Goal: Transaction & Acquisition: Obtain resource

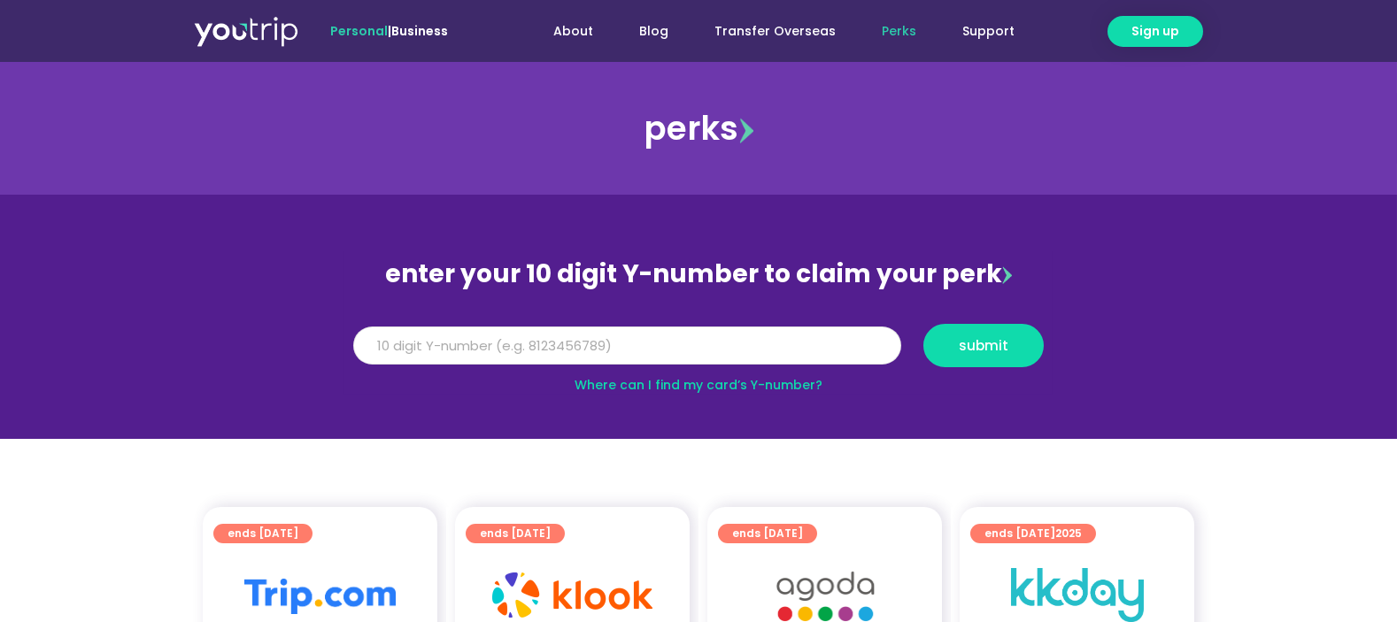
click at [701, 336] on input "Y Number" at bounding box center [627, 346] width 548 height 39
click at [514, 344] on input "Y Number" at bounding box center [627, 346] width 548 height 39
type input "8129193423"
click at [981, 330] on button "submit" at bounding box center [984, 345] width 120 height 43
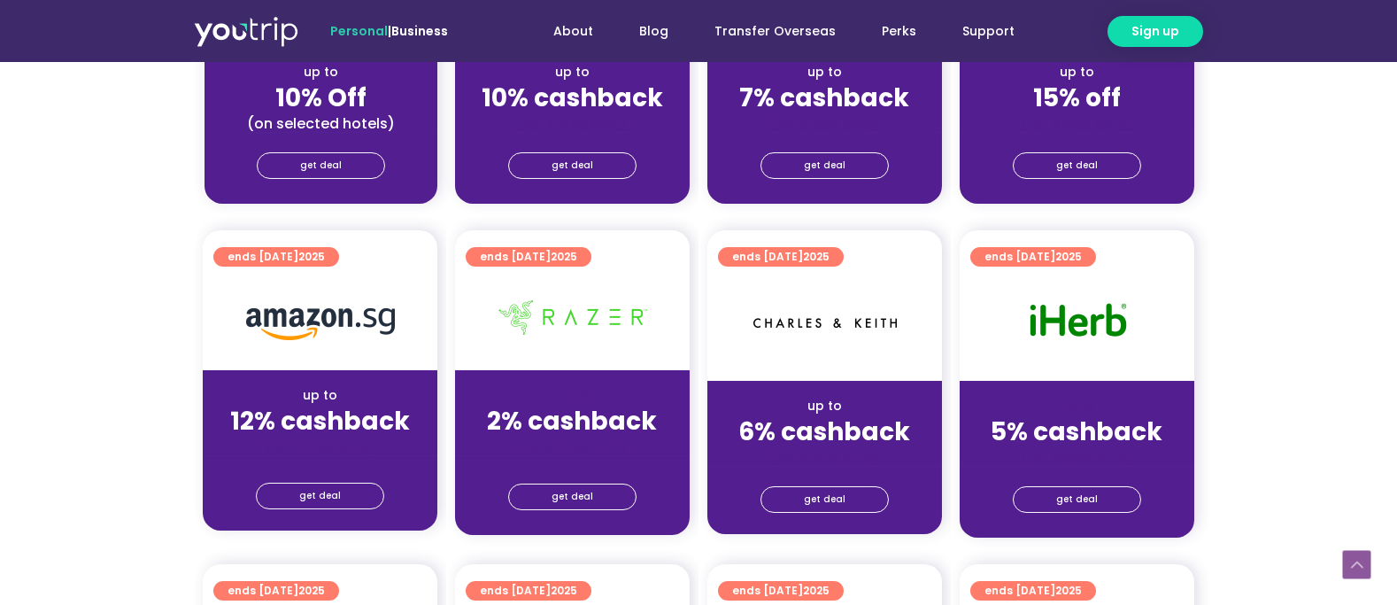
scroll to position [708, 0]
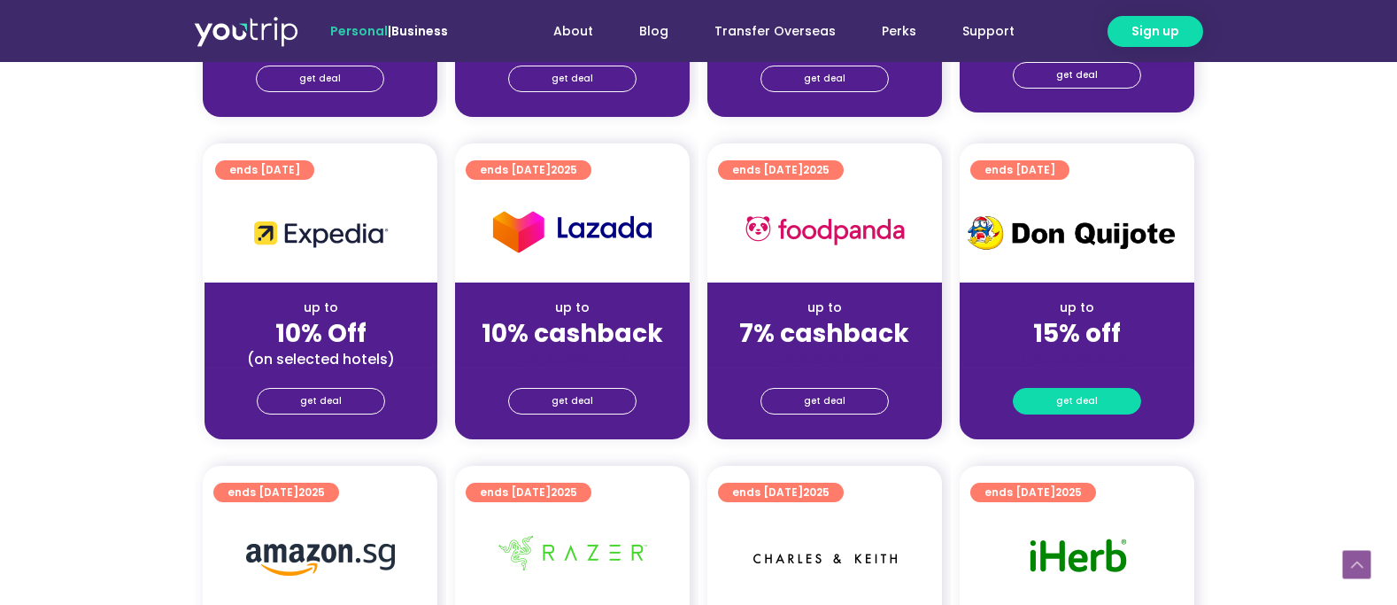
click at [1067, 414] on span "get deal" at bounding box center [1077, 401] width 42 height 25
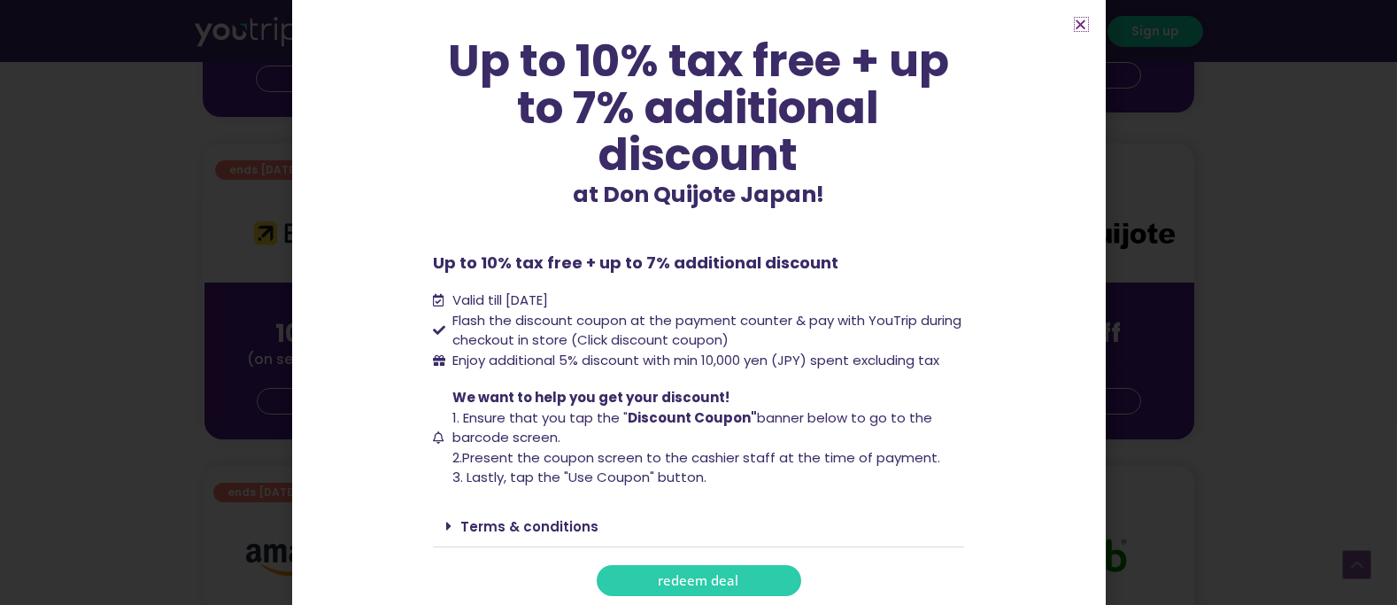
scroll to position [122, 0]
click at [680, 576] on span "redeem deal" at bounding box center [699, 579] width 81 height 13
click at [1082, 21] on icon "Close" at bounding box center [1081, 24] width 13 height 13
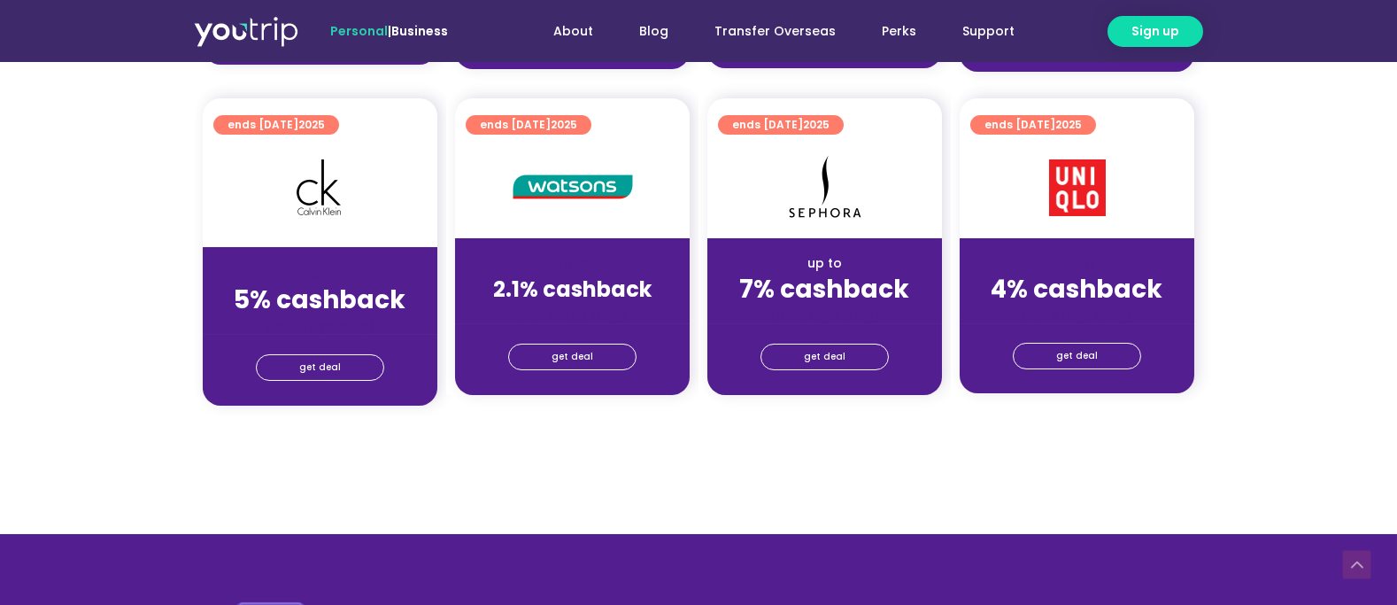
scroll to position [1416, 0]
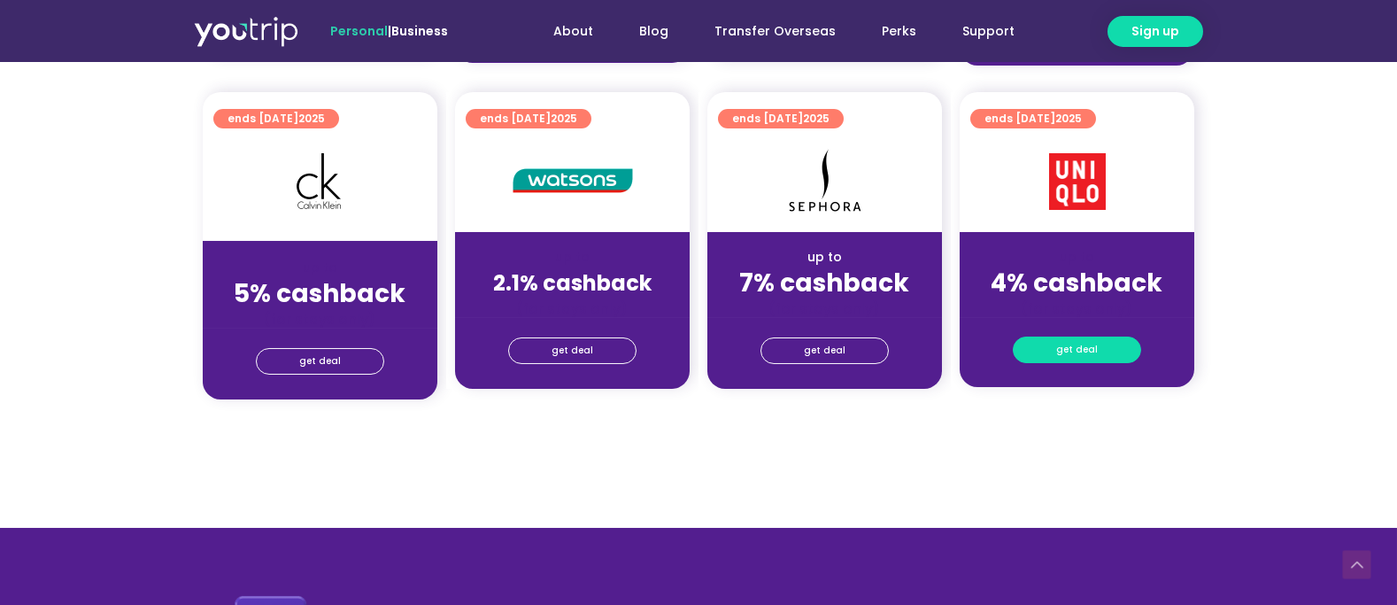
click at [1081, 352] on span "get deal" at bounding box center [1077, 349] width 42 height 25
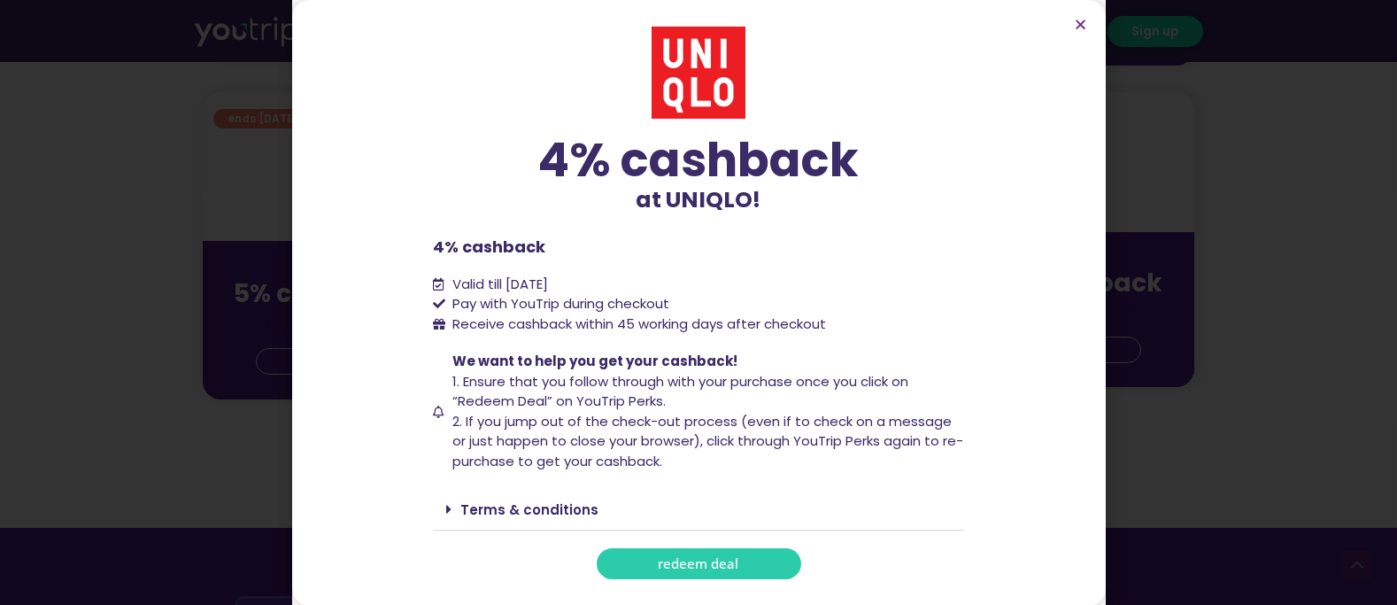
click at [694, 568] on span "redeem deal" at bounding box center [699, 563] width 81 height 13
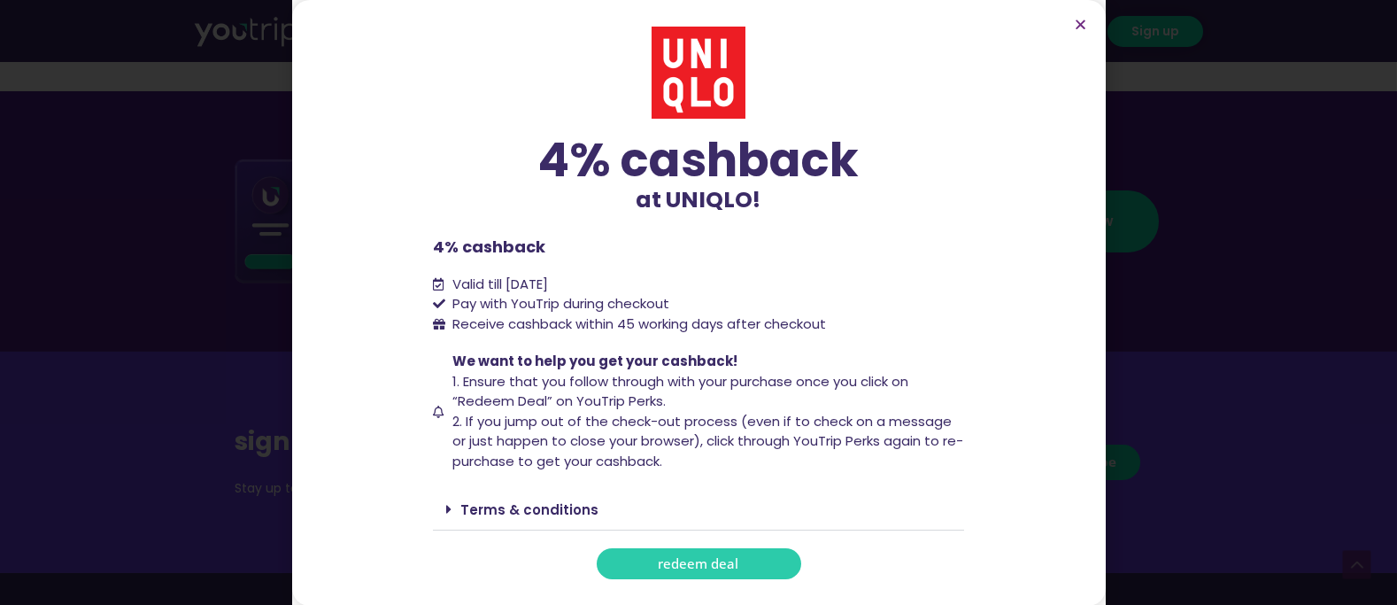
scroll to position [1889, 0]
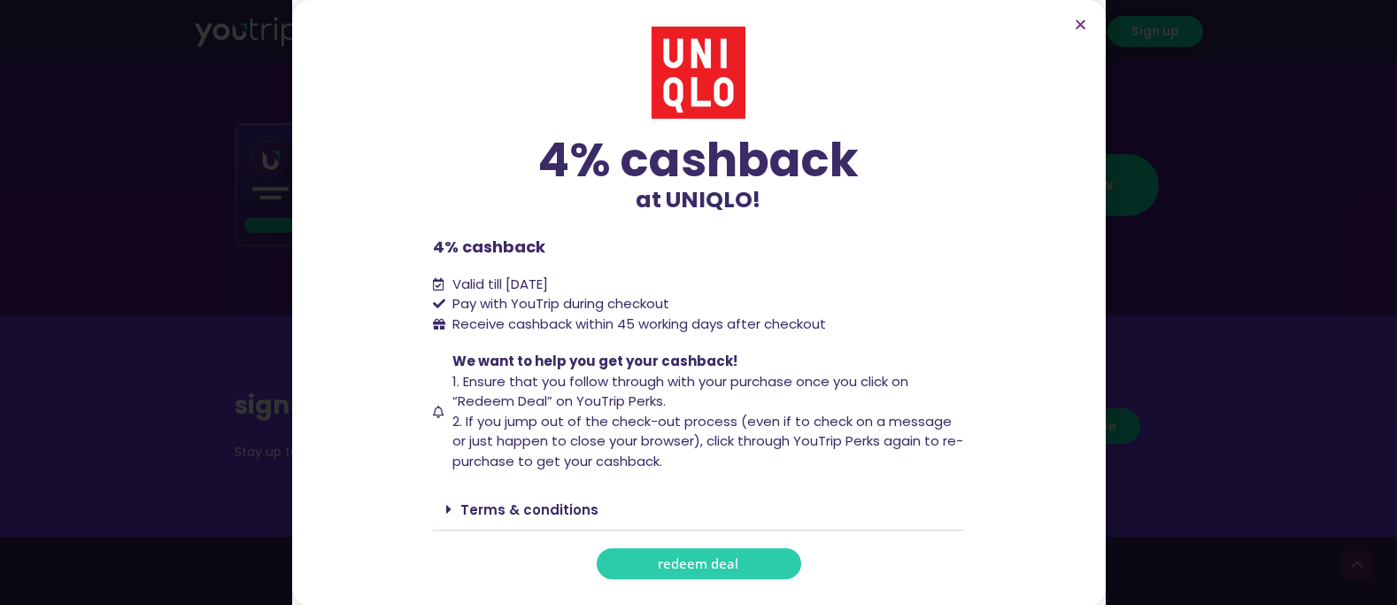
click at [497, 506] on link "Terms & conditions" at bounding box center [529, 509] width 138 height 19
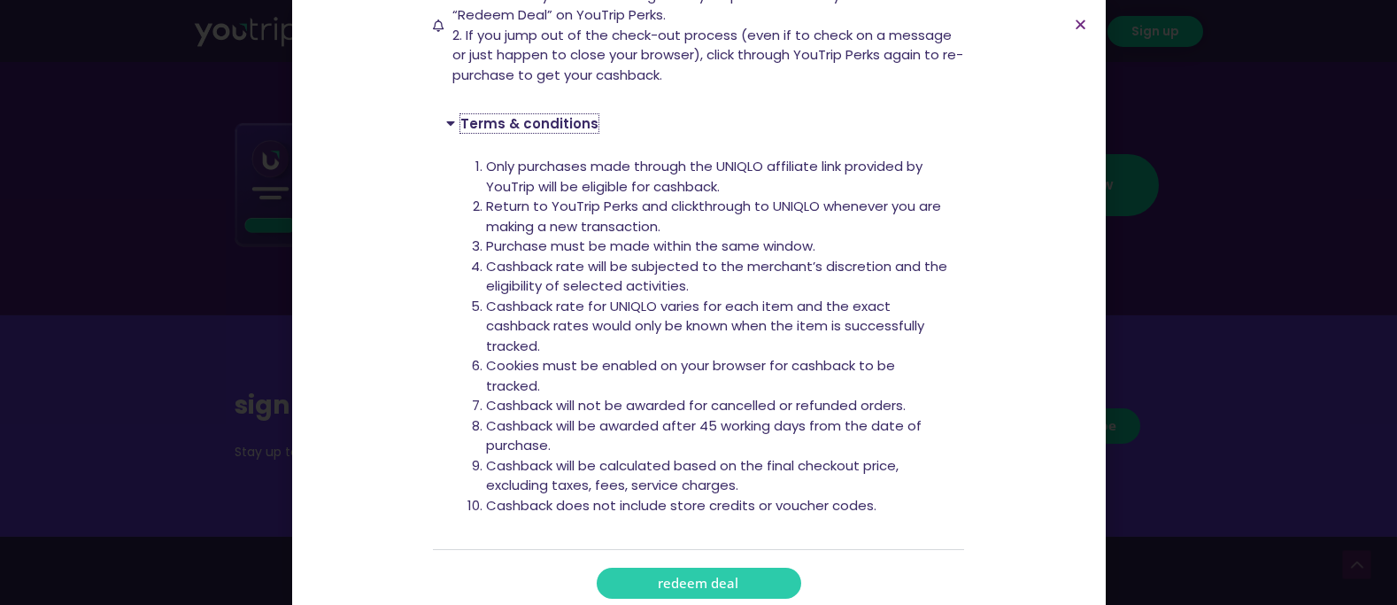
scroll to position [389, 0]
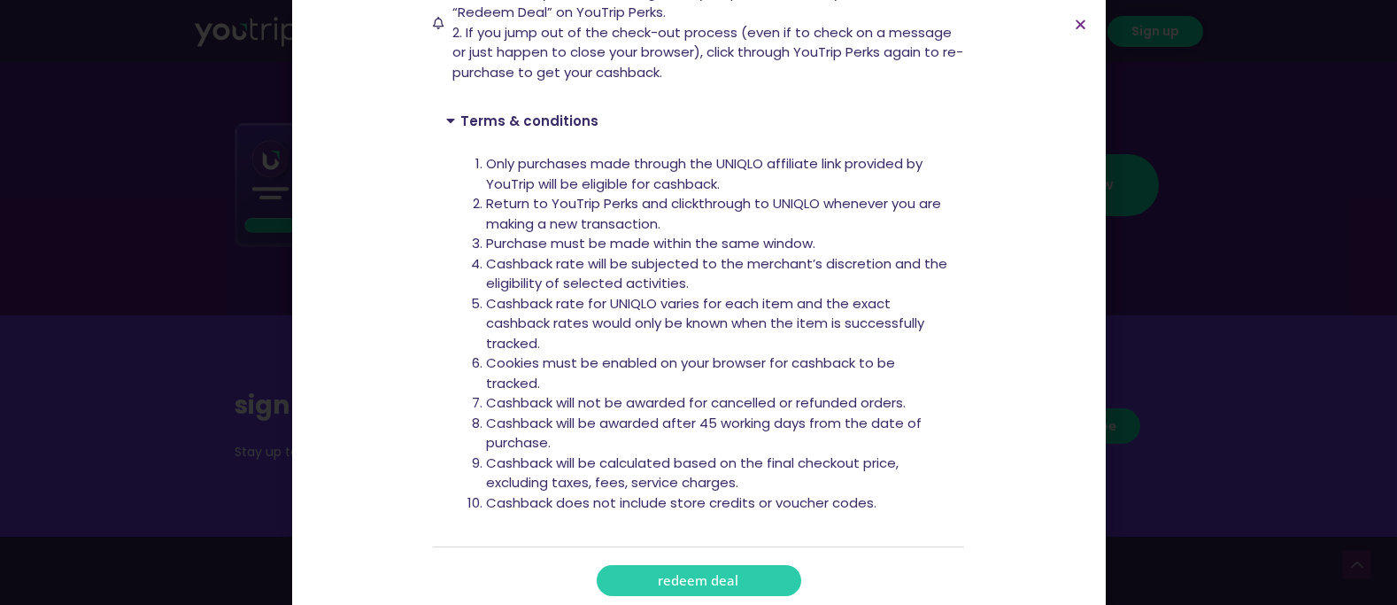
click at [694, 577] on span "redeem deal" at bounding box center [699, 580] width 81 height 13
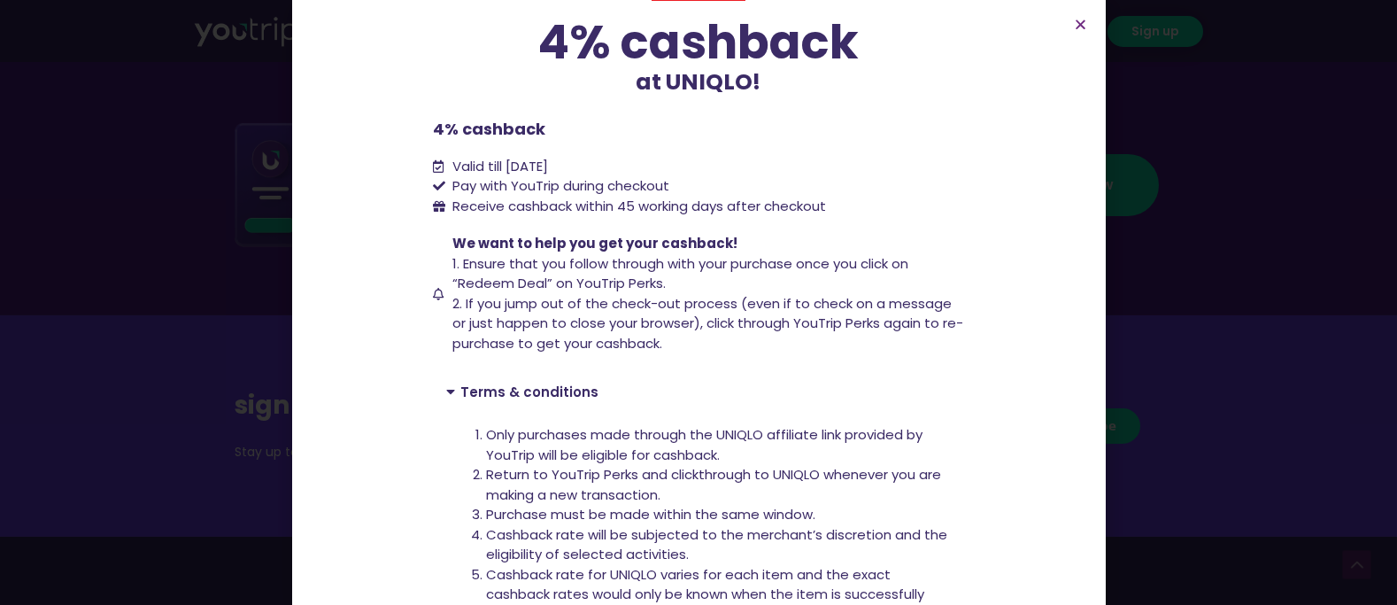
scroll to position [152, 0]
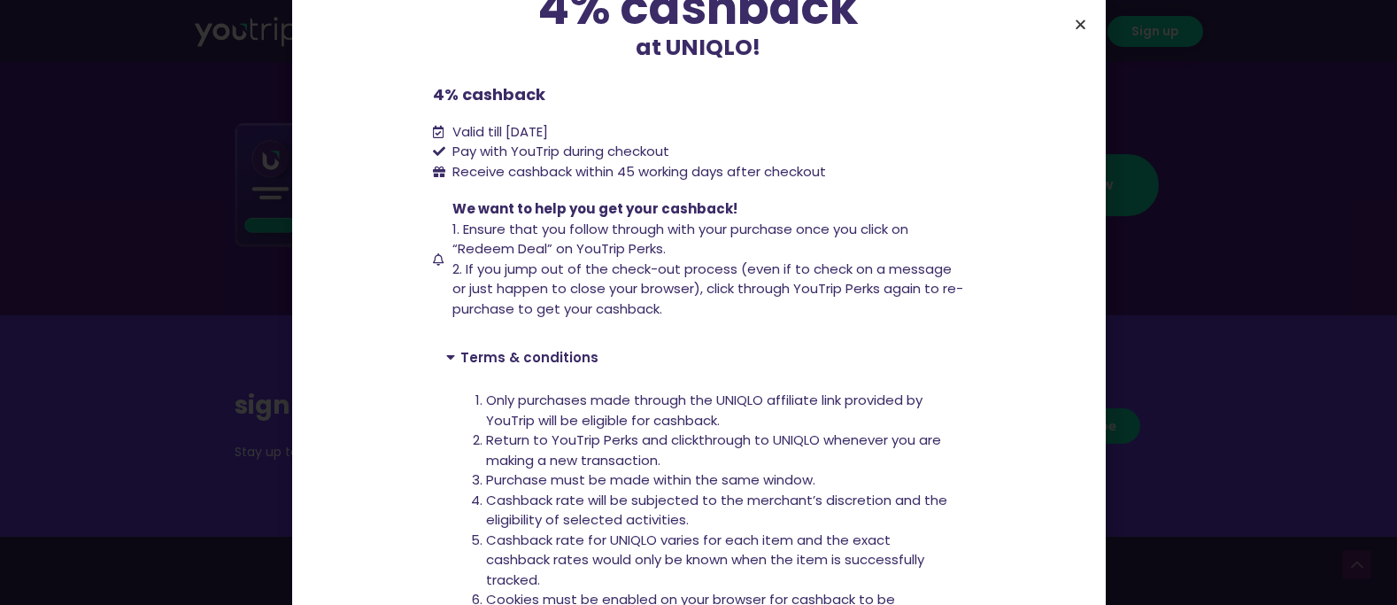
click at [1079, 27] on icon "Close" at bounding box center [1081, 24] width 13 height 13
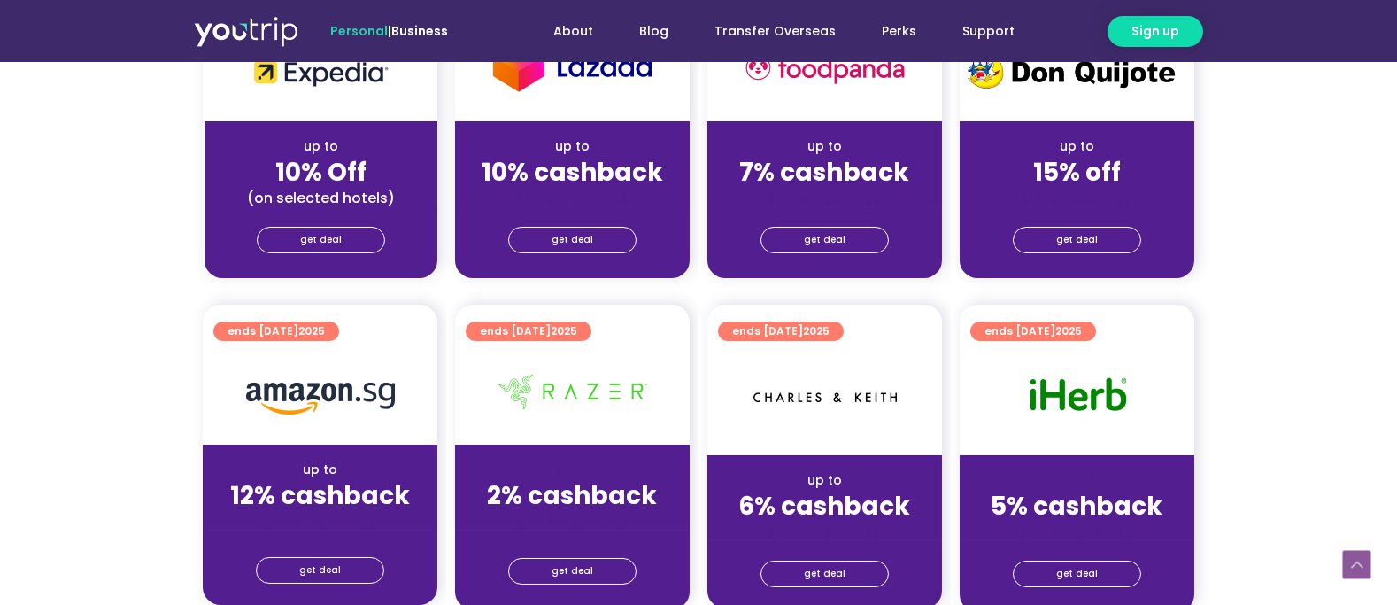
scroll to position [764, 0]
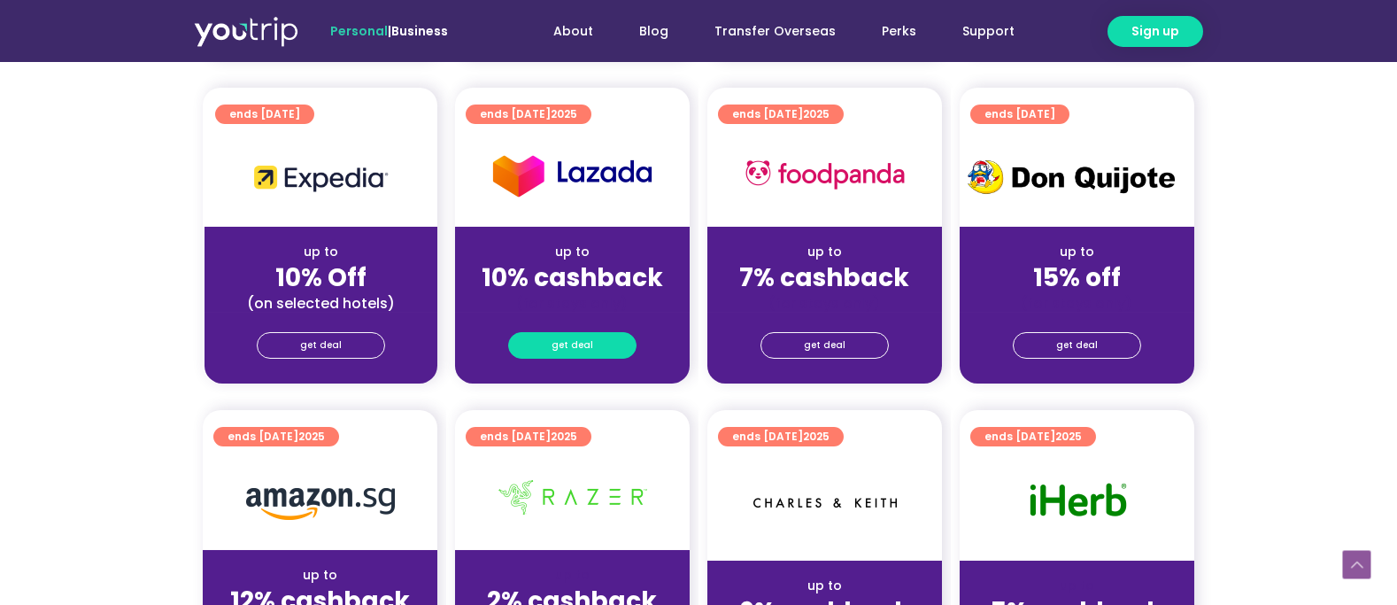
click at [584, 348] on span "get deal" at bounding box center [573, 345] width 42 height 25
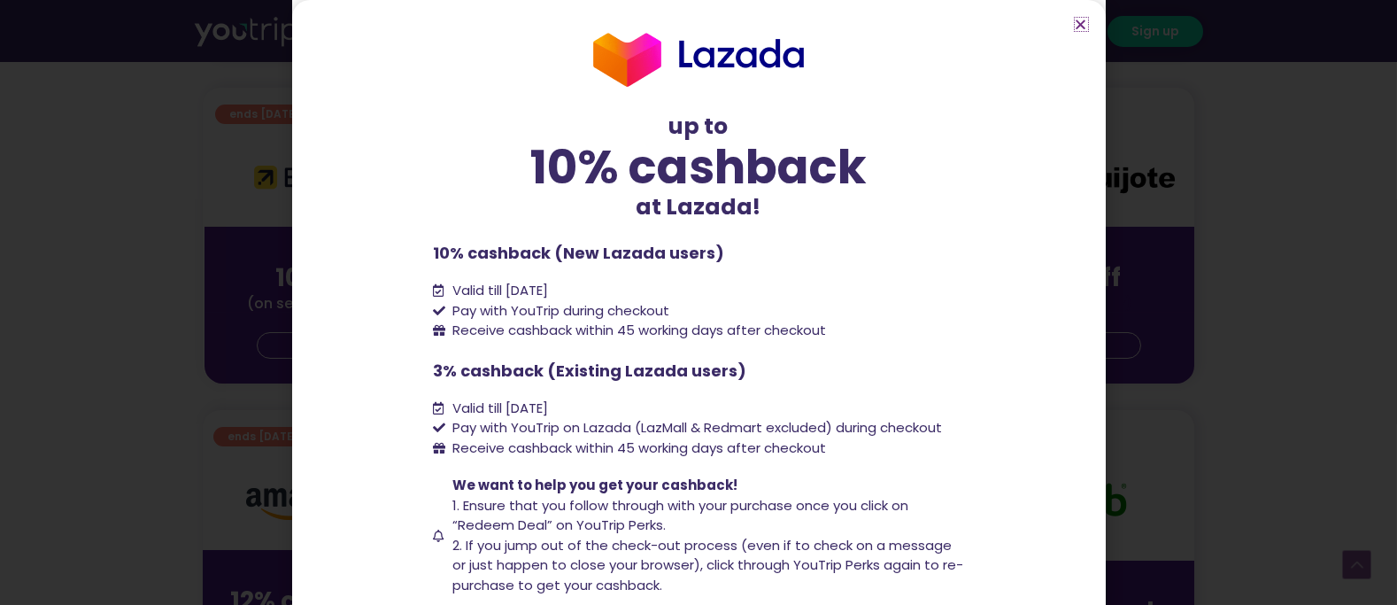
scroll to position [108, 0]
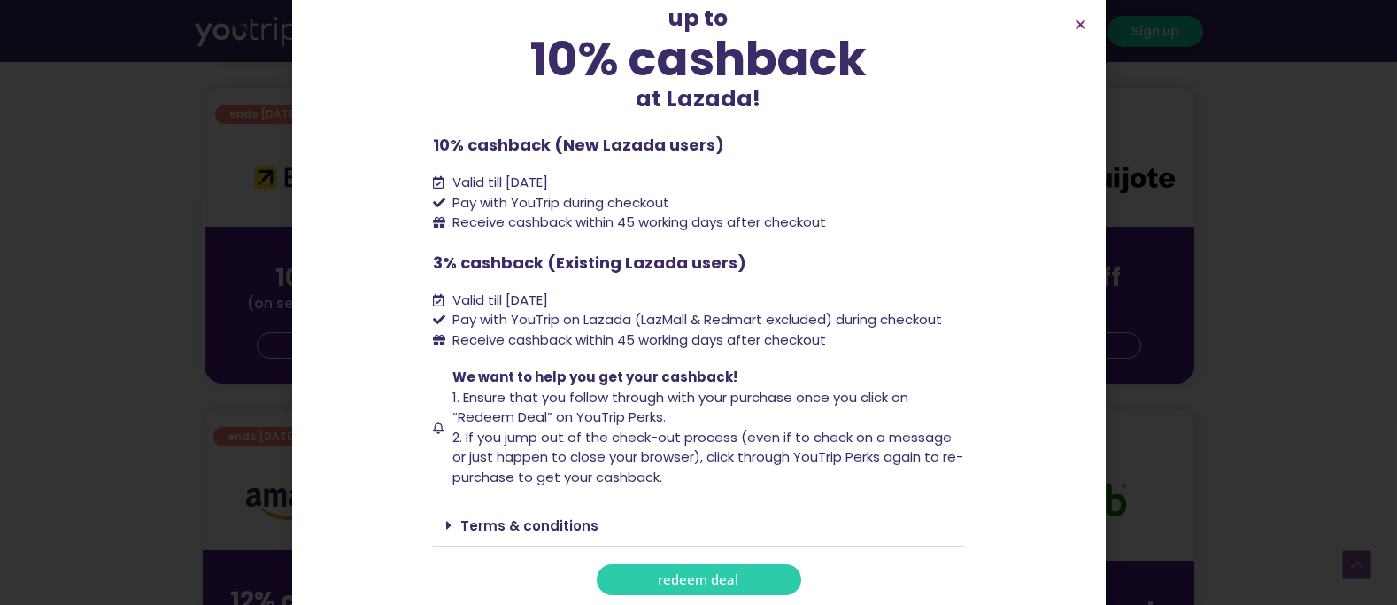
click at [668, 582] on span "redeem deal" at bounding box center [699, 579] width 81 height 13
click at [1082, 26] on icon "Close" at bounding box center [1081, 24] width 13 height 13
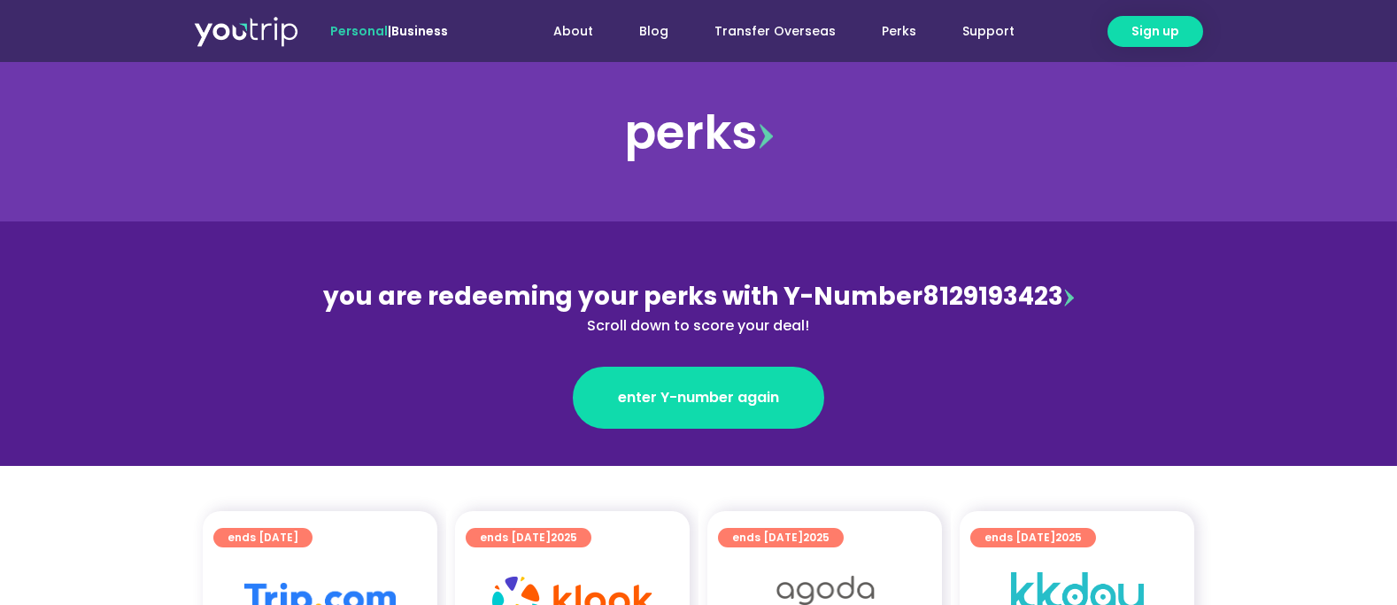
scroll to position [0, 0]
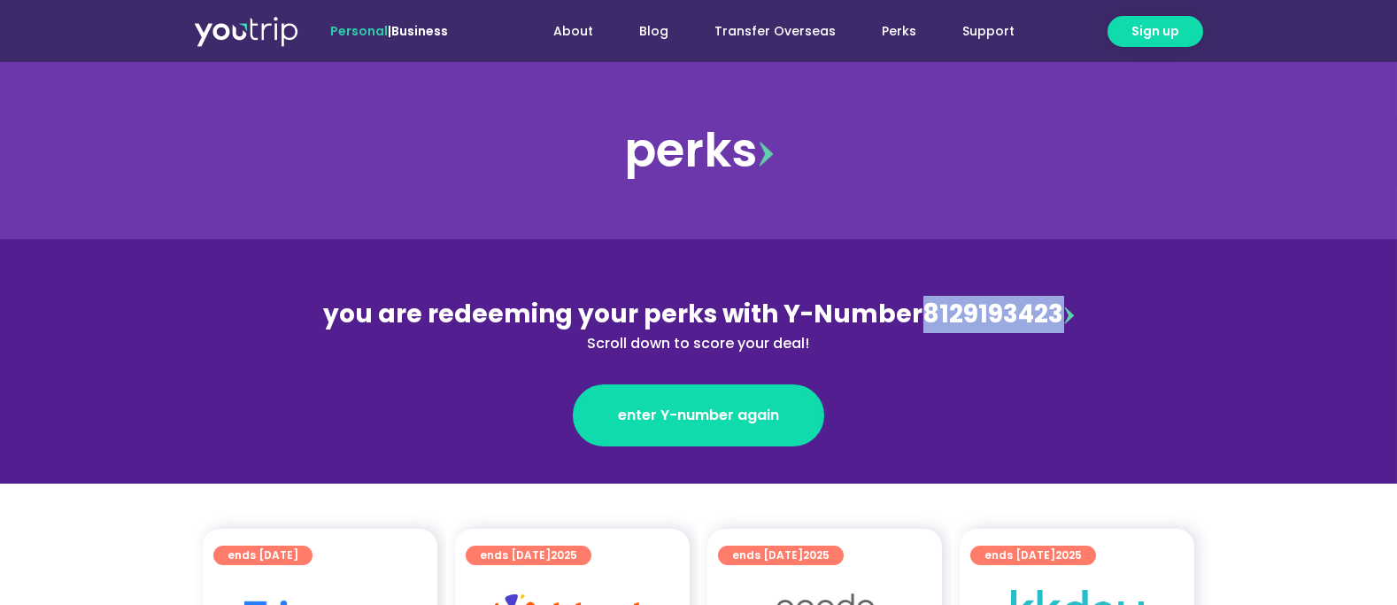
drag, startPoint x: 917, startPoint y: 307, endPoint x: 1056, endPoint y: 315, distance: 139.2
click at [1056, 315] on div "you are redeeming your perks with Y-Number 8129193423 Scroll down to score your…" at bounding box center [698, 325] width 769 height 58
drag, startPoint x: 1056, startPoint y: 315, endPoint x: 1022, endPoint y: 321, distance: 35.1
copy div "8129193423"
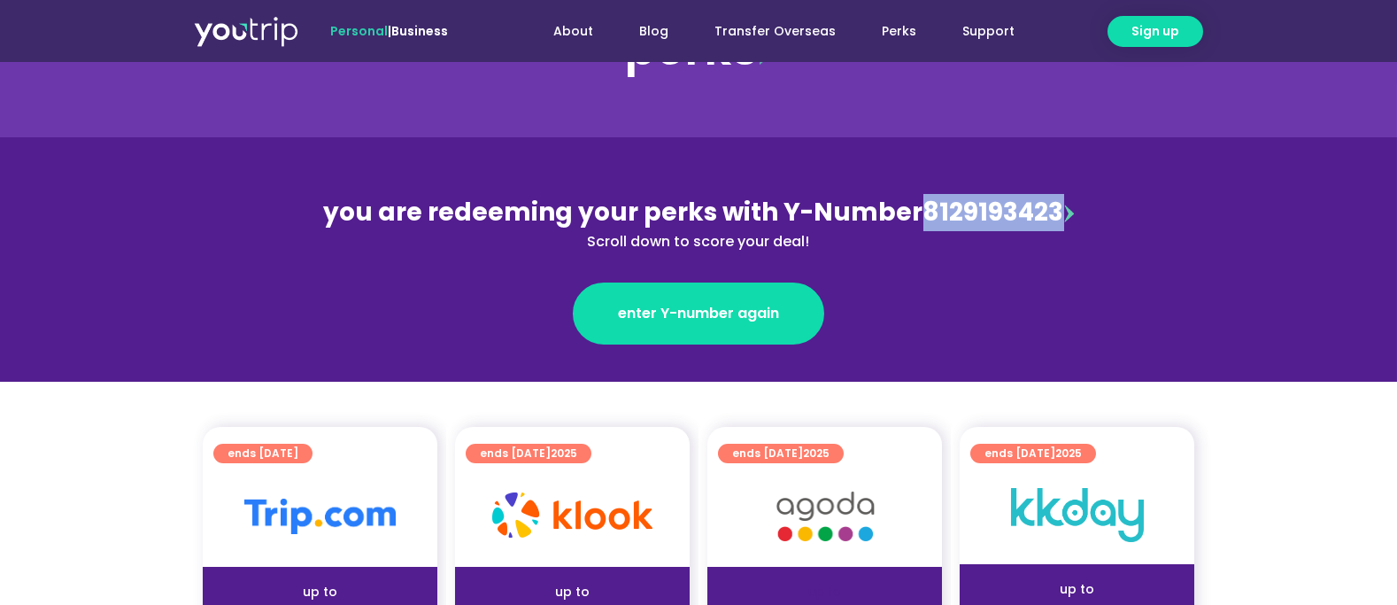
scroll to position [236, 0]
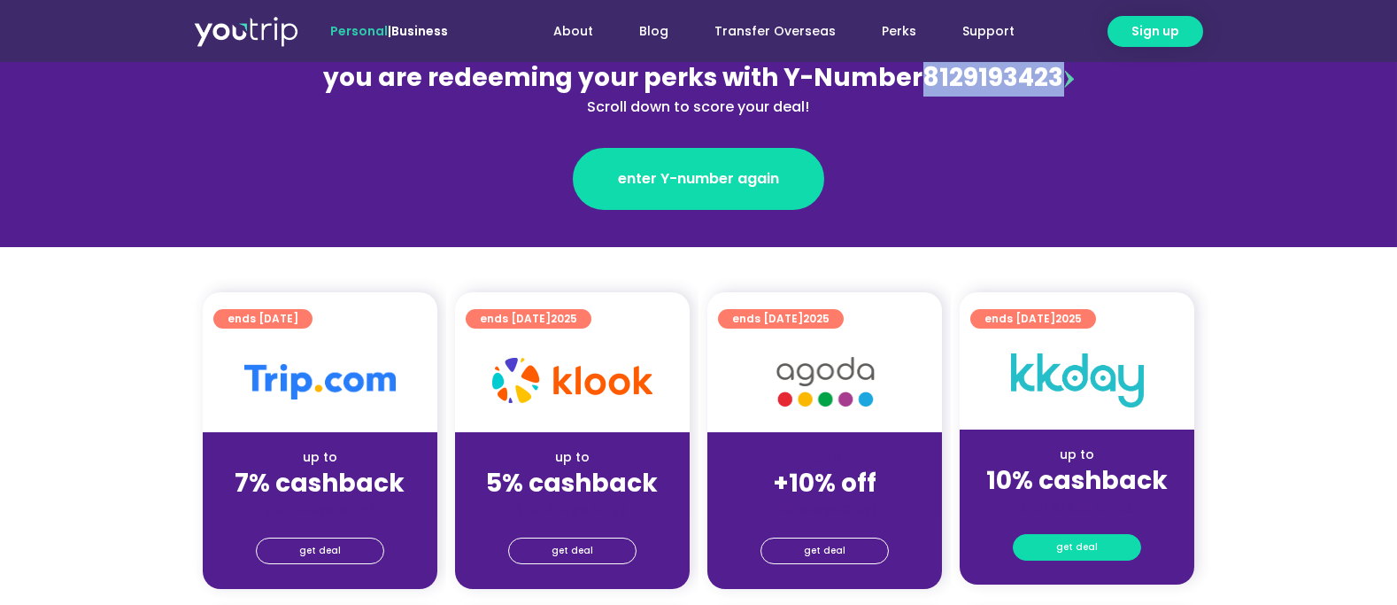
click at [1047, 554] on link "get deal" at bounding box center [1077, 547] width 128 height 27
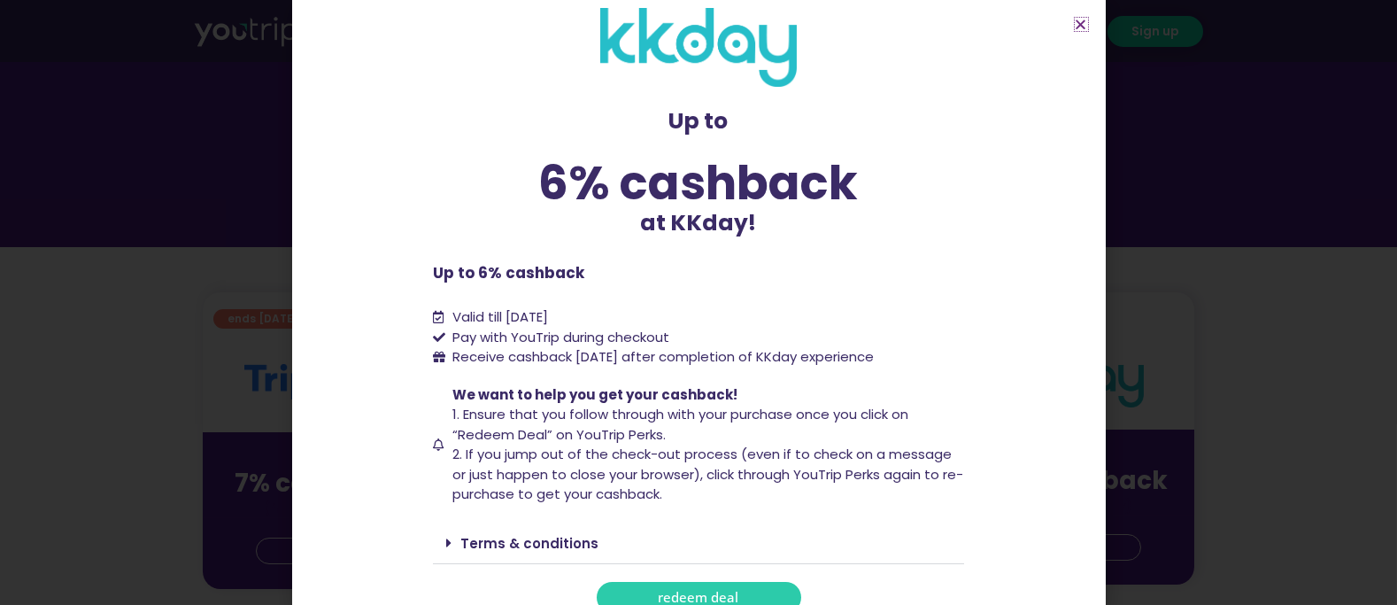
scroll to position [36, 0]
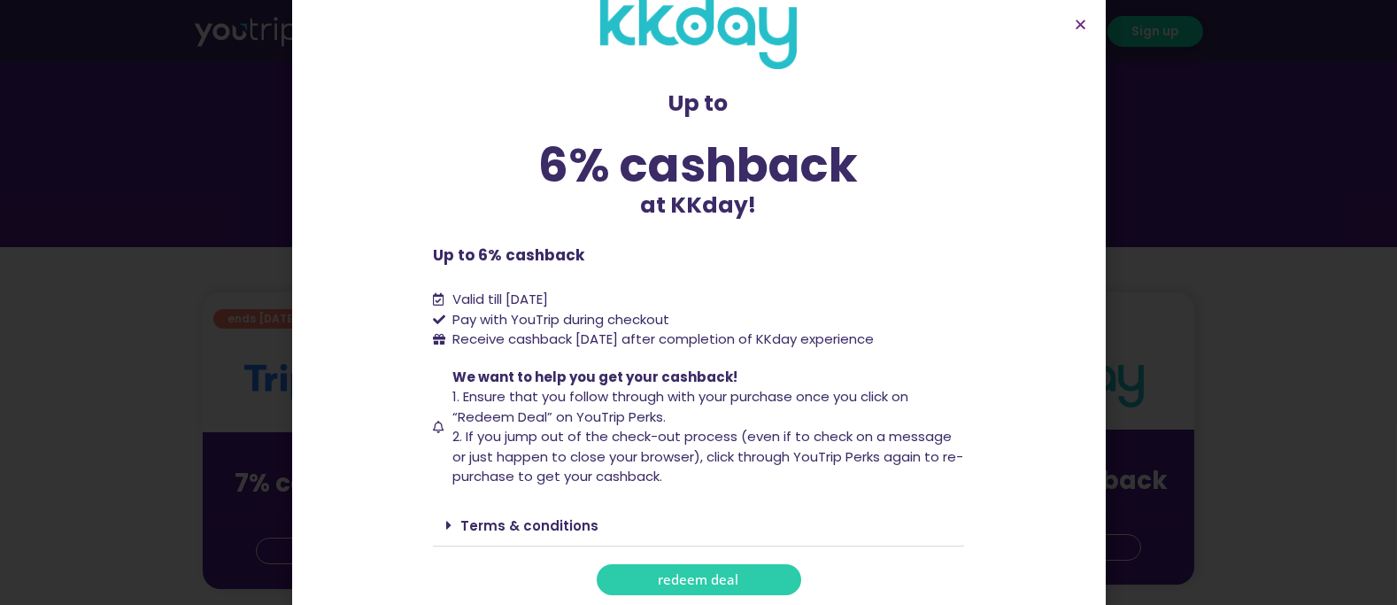
click at [698, 581] on span "redeem deal" at bounding box center [699, 579] width 81 height 13
